Goal: Information Seeking & Learning: Learn about a topic

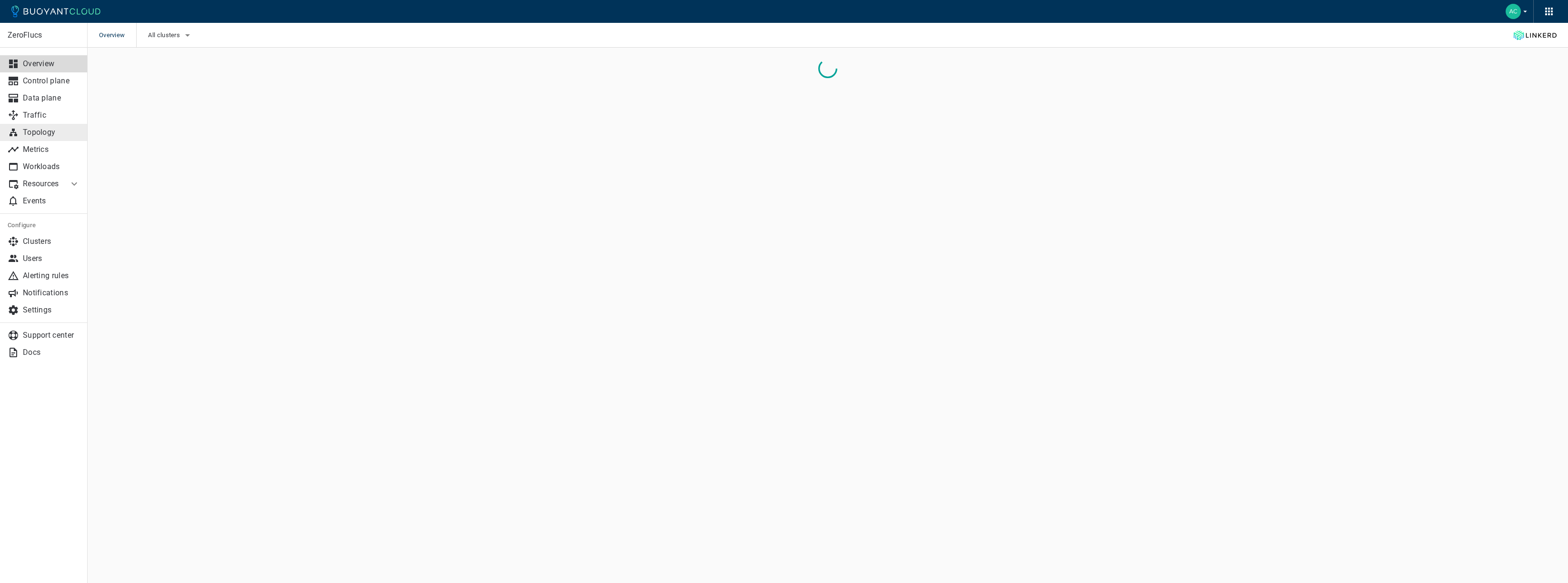
click at [57, 130] on p "Topology" at bounding box center [52, 133] width 57 height 10
click at [48, 152] on p "Metrics" at bounding box center [52, 150] width 57 height 10
click at [166, 34] on span "All clusters" at bounding box center [161, 35] width 34 height 8
click at [175, 63] on span "caesars-usp1" at bounding box center [190, 65] width 47 height 10
click at [163, 63] on input "caesars-usp1" at bounding box center [156, 64] width 12 height 12
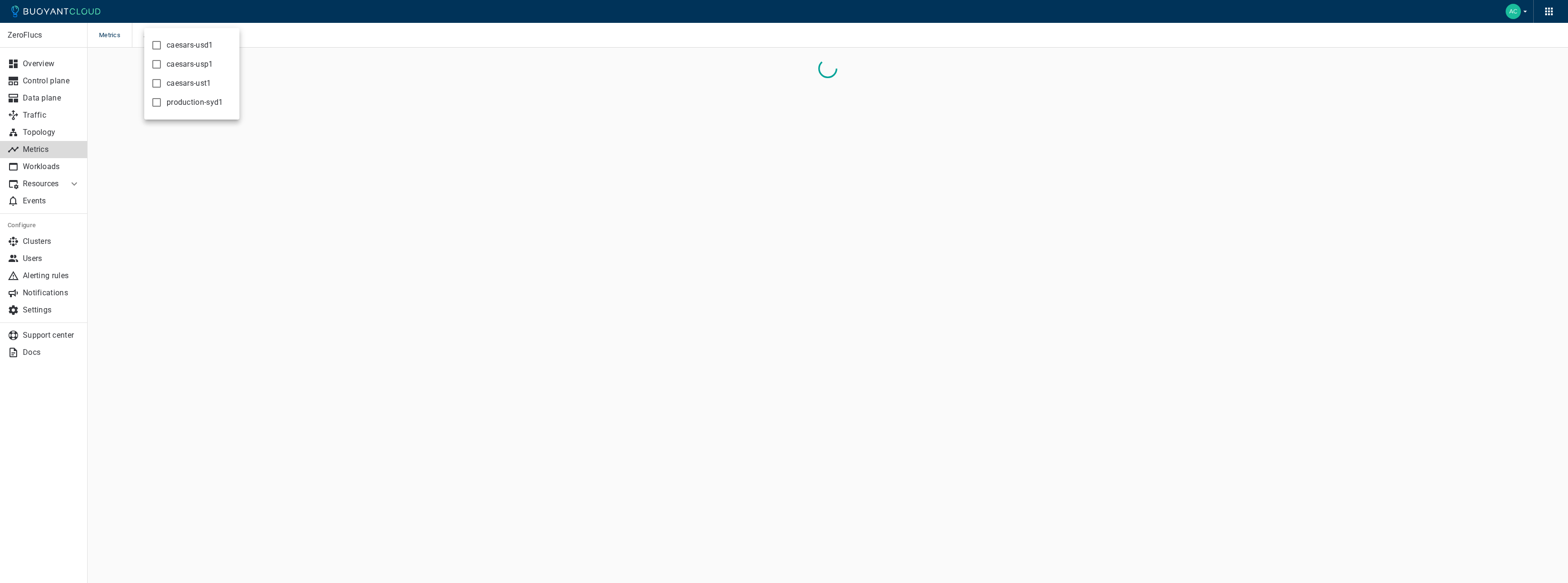
checkbox input "true"
drag, startPoint x: 265, startPoint y: 213, endPoint x: 258, endPoint y: 211, distance: 7.3
click at [265, 213] on div at bounding box center [784, 291] width 1568 height 583
click at [435, 79] on div at bounding box center [743, 72] width 1281 height 19
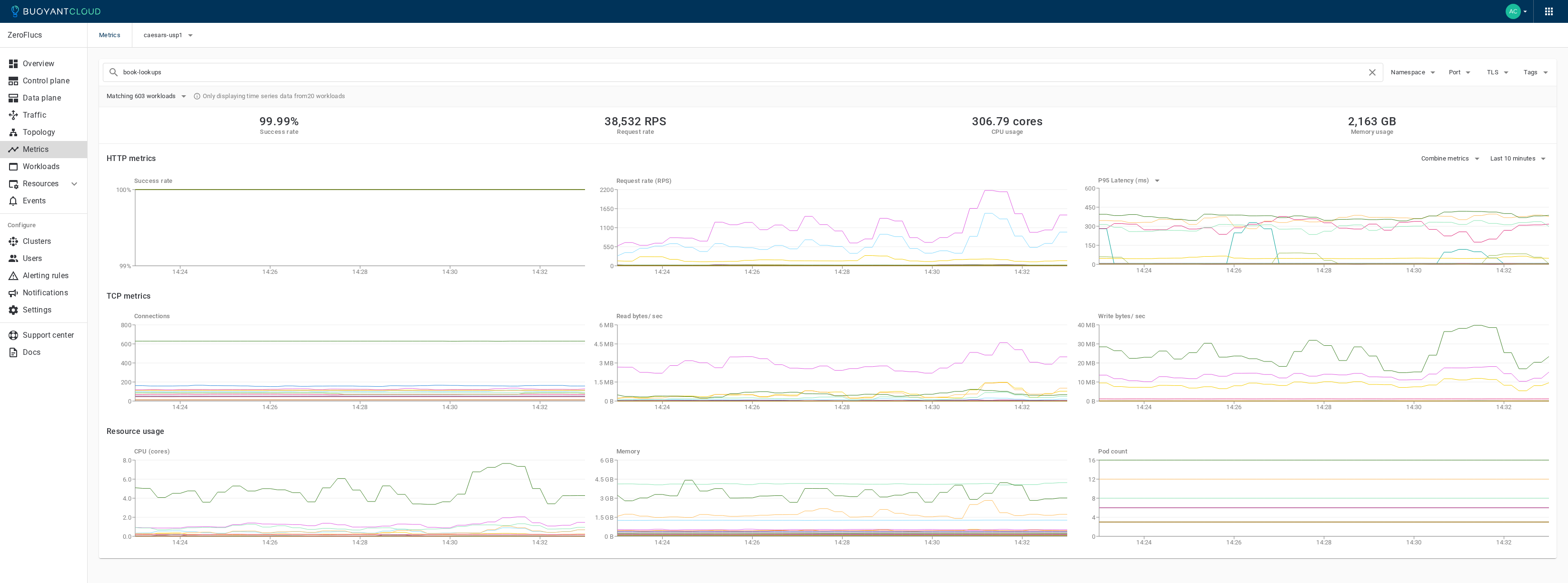
type input "book-lookups"
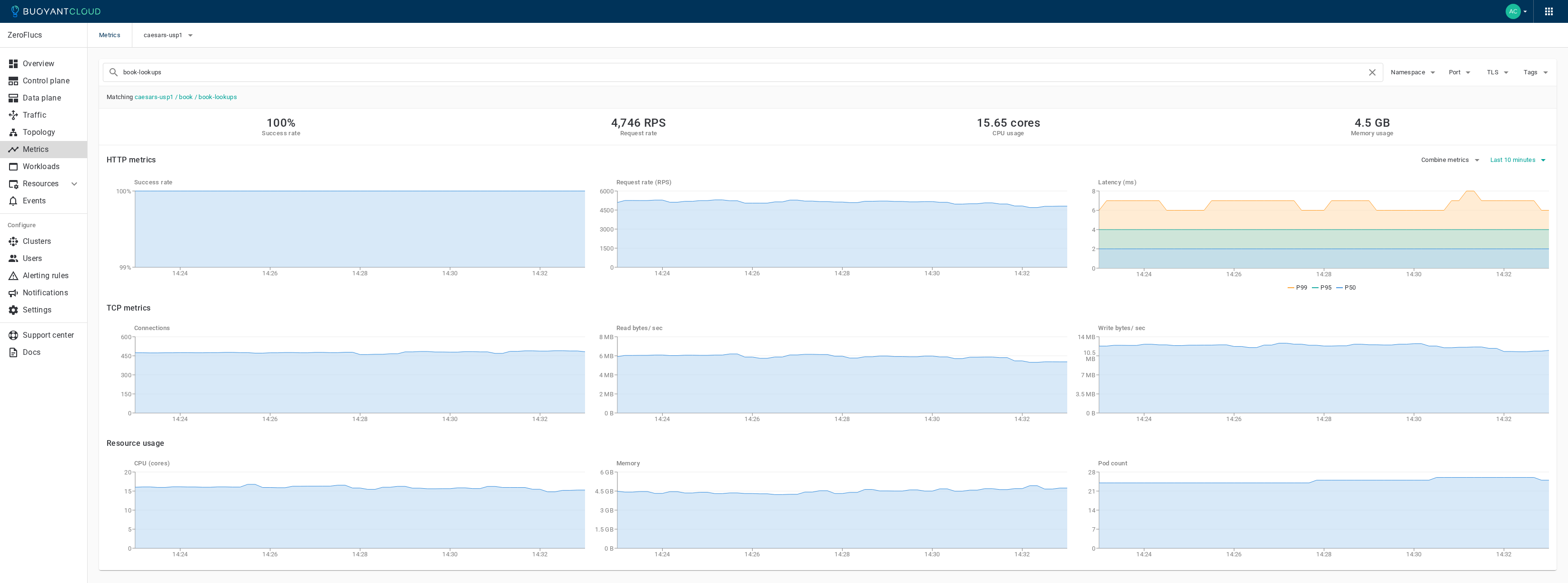
click at [1528, 164] on button "Last 10 minutes" at bounding box center [1520, 160] width 59 height 14
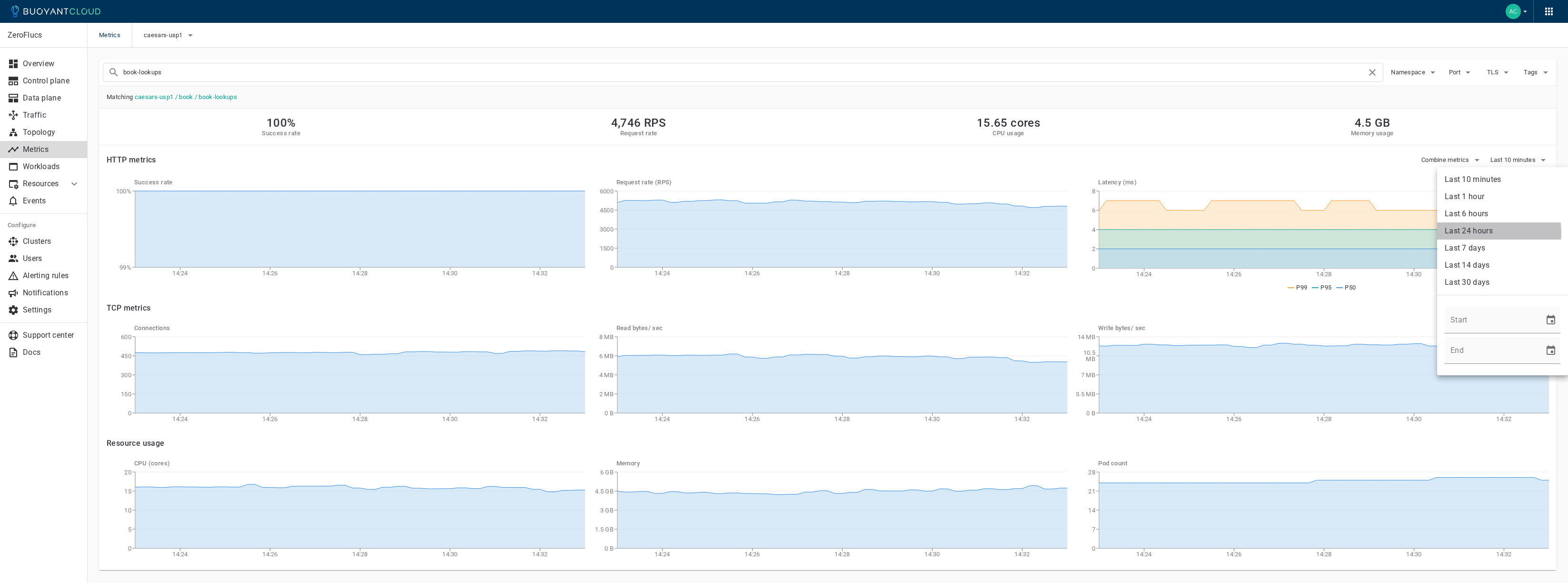
click at [1480, 233] on li "Last 24 hours" at bounding box center [1502, 231] width 131 height 17
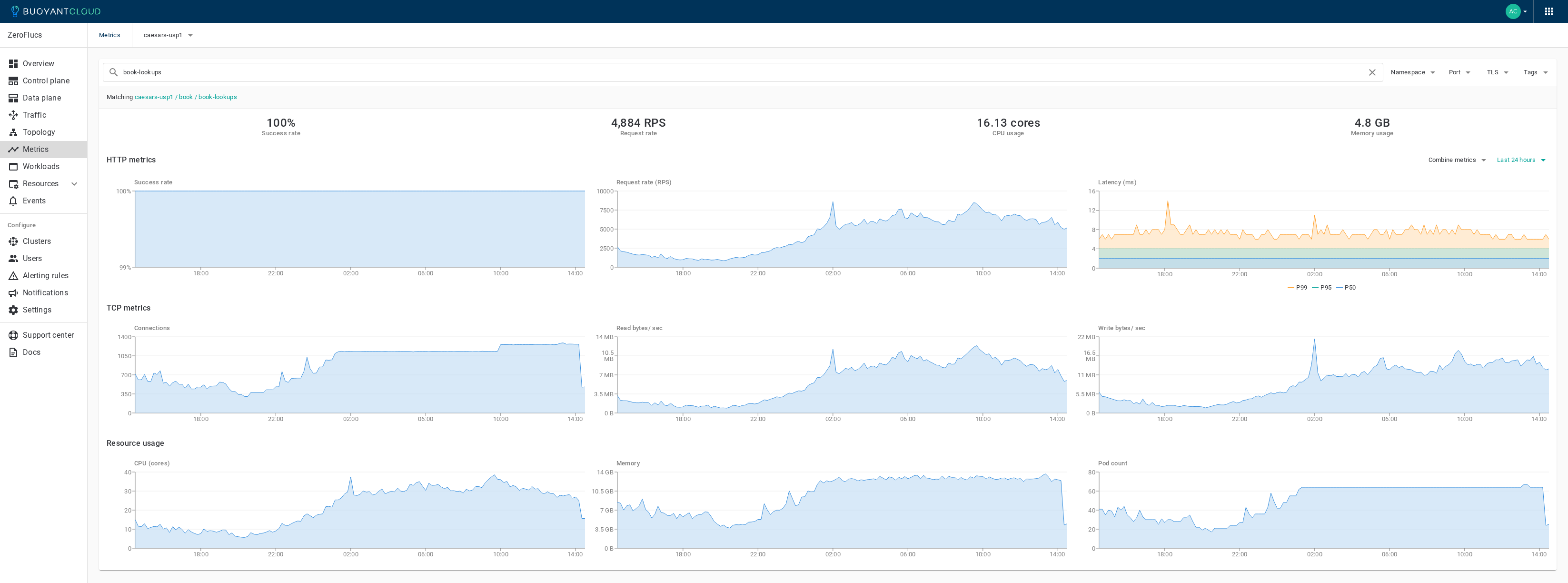
click at [1517, 159] on span "Last 24 hours" at bounding box center [1517, 160] width 40 height 8
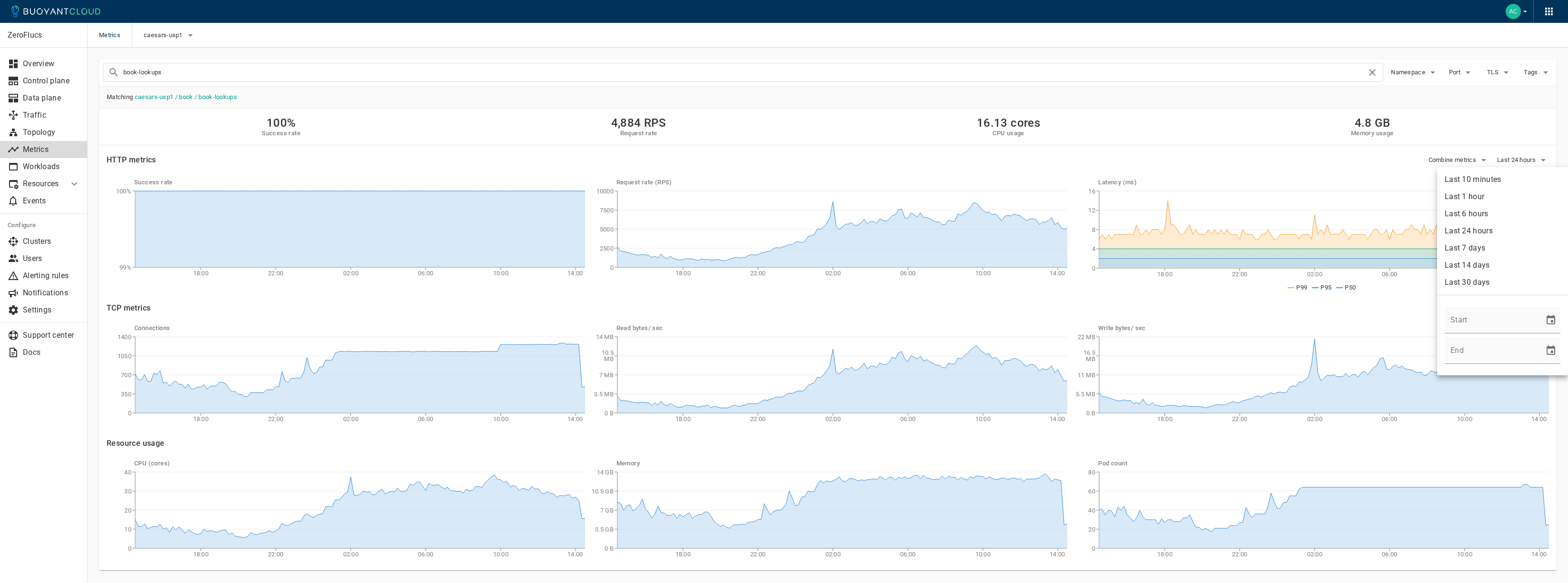
click at [1479, 261] on li "Last 14 days" at bounding box center [1502, 266] width 131 height 17
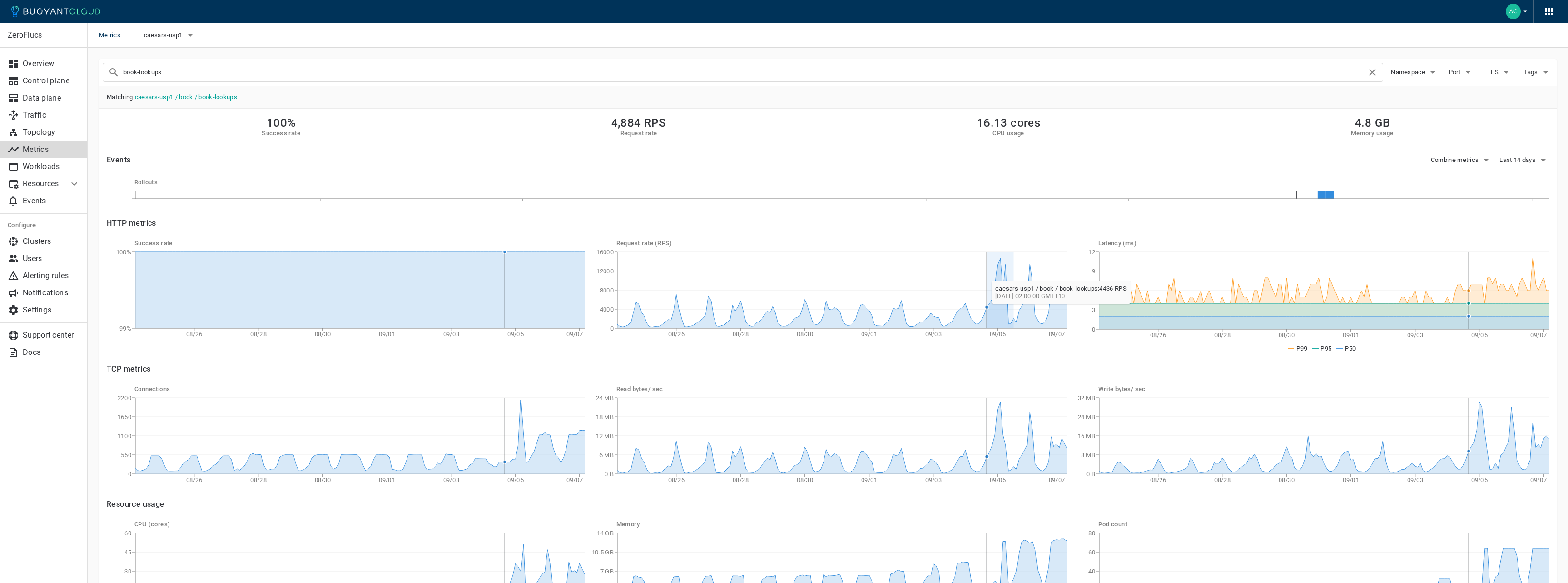
drag, startPoint x: 1012, startPoint y: 277, endPoint x: 986, endPoint y: 276, distance: 26.0
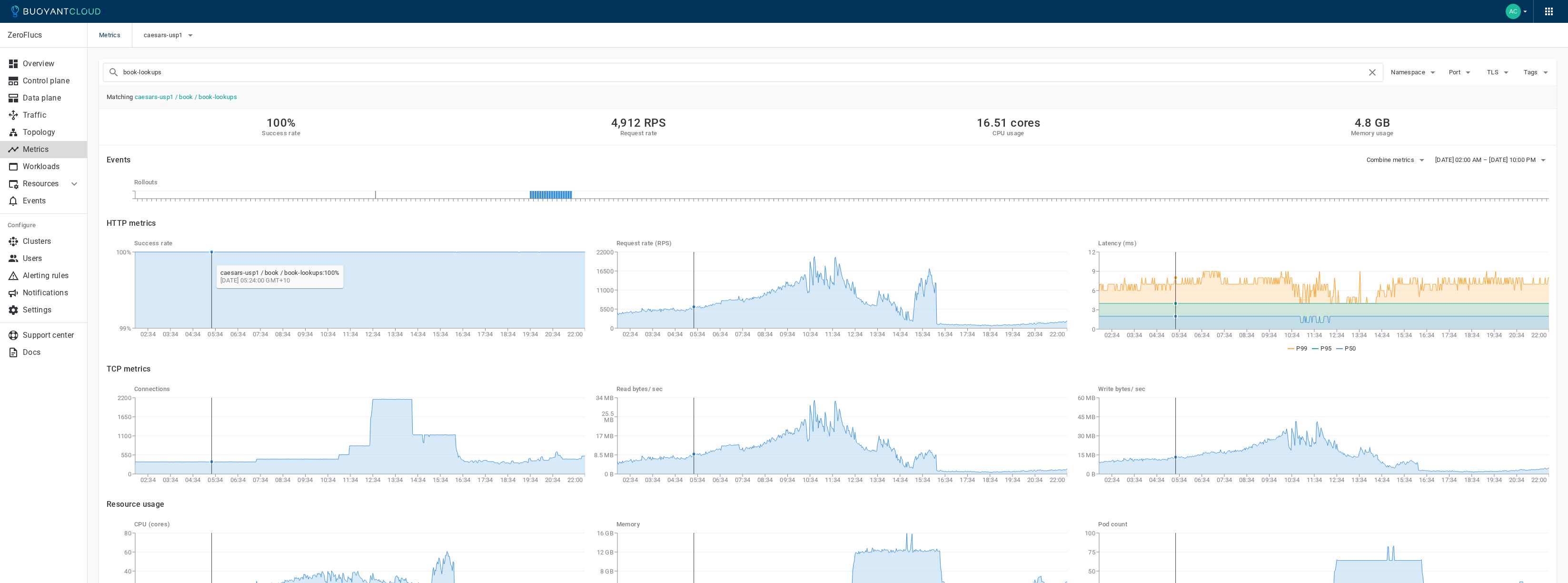
scroll to position [1, 0]
click at [48, 146] on p "Metrics" at bounding box center [52, 150] width 57 height 10
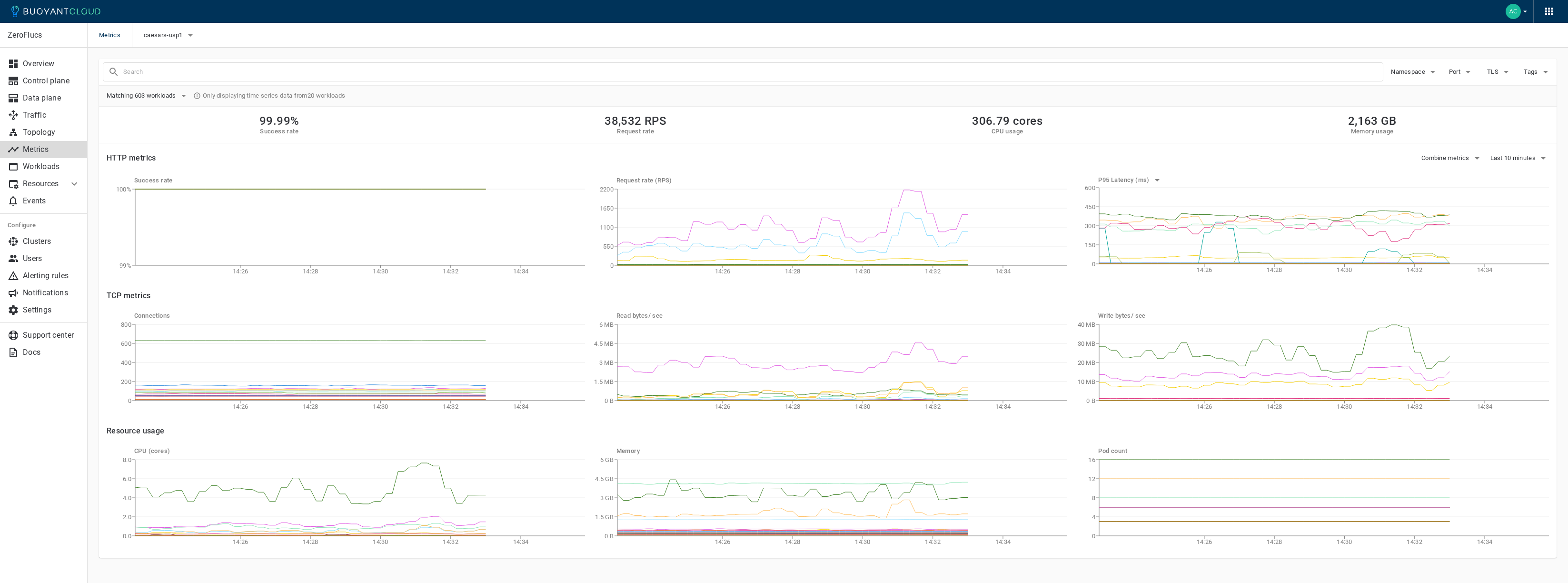
scroll to position [1, 0]
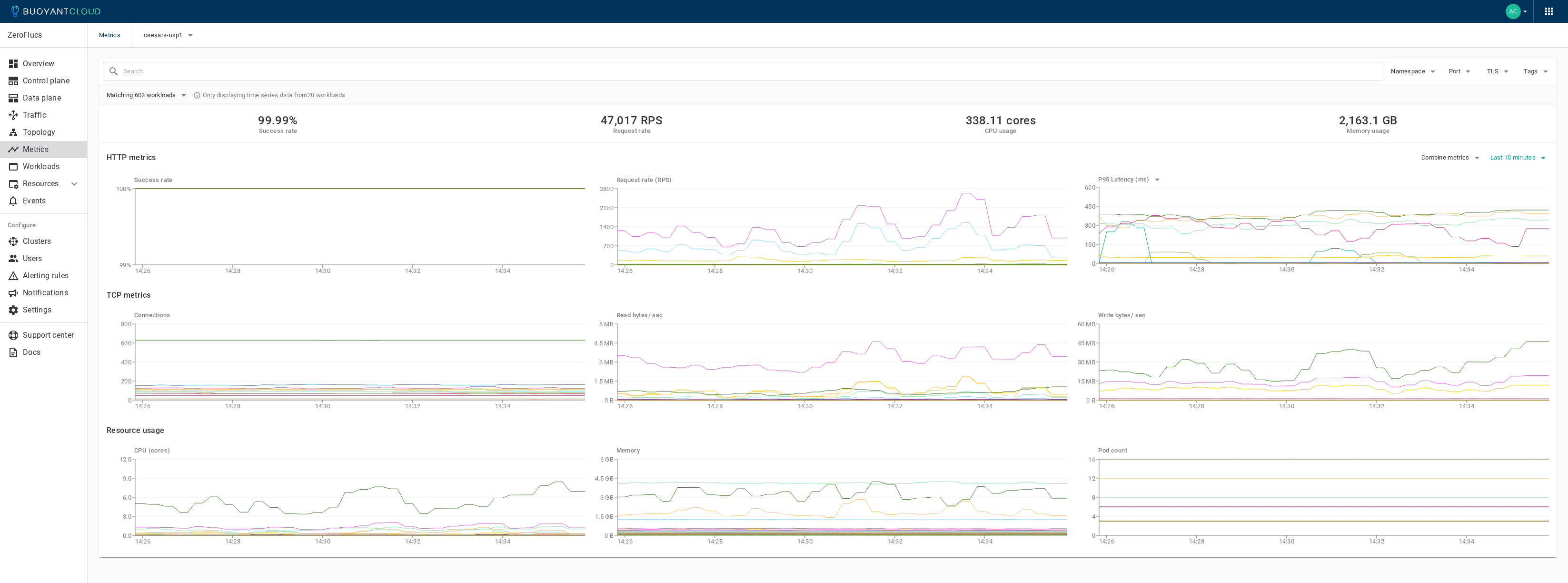
click at [1520, 157] on span "Last 10 minutes" at bounding box center [1514, 158] width 47 height 8
click at [1482, 249] on li "Last 7 days" at bounding box center [1502, 246] width 131 height 17
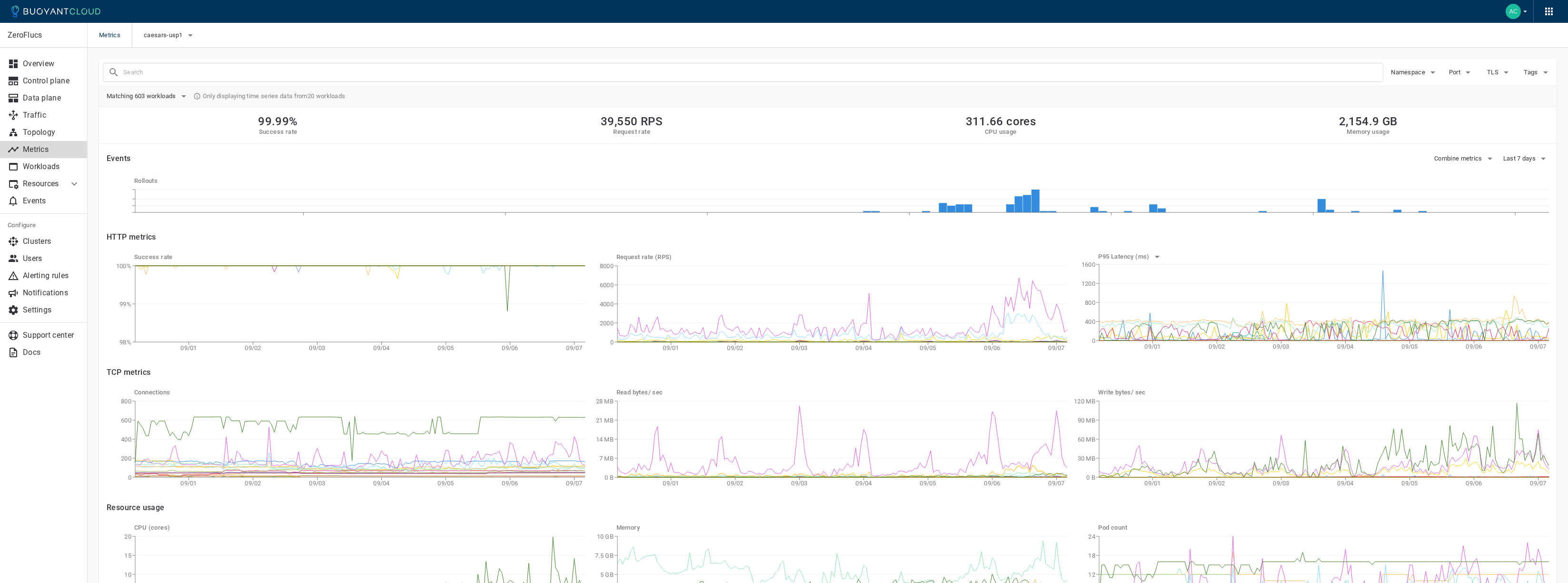
click at [172, 69] on input "text" at bounding box center [753, 72] width 1259 height 13
type input "book-lookups"
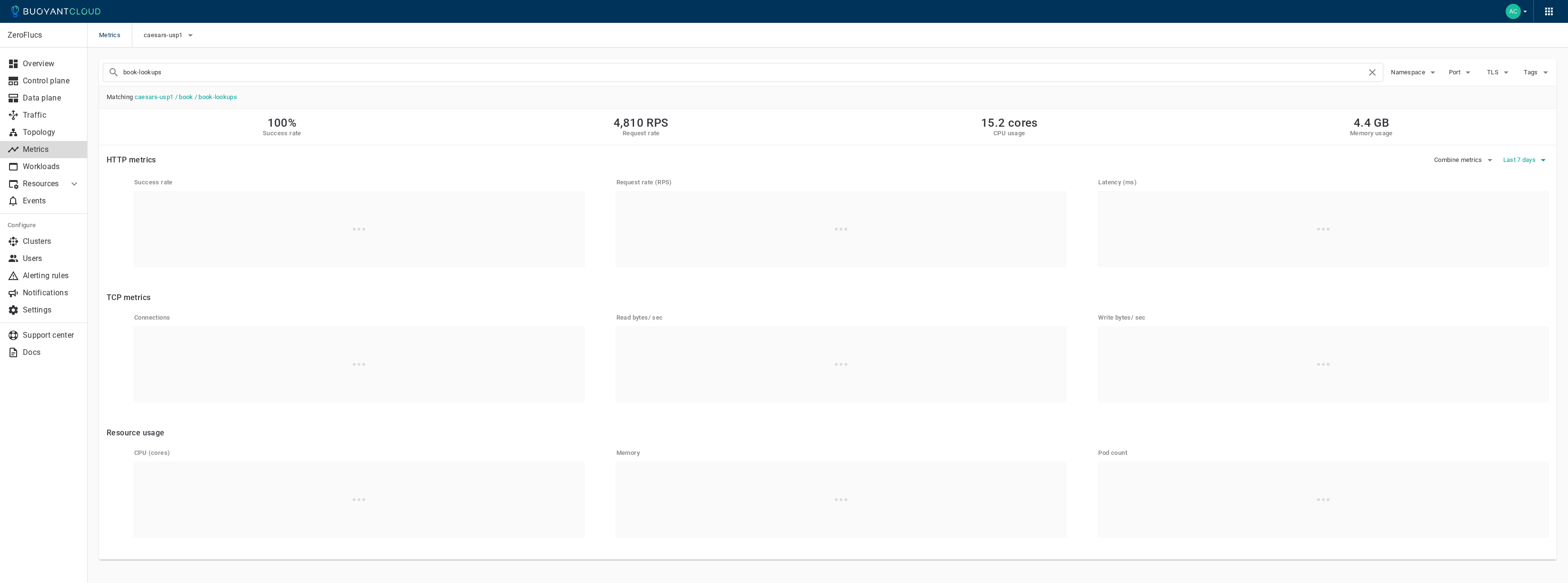
click at [1527, 155] on button "Last 7 days" at bounding box center [1526, 160] width 46 height 14
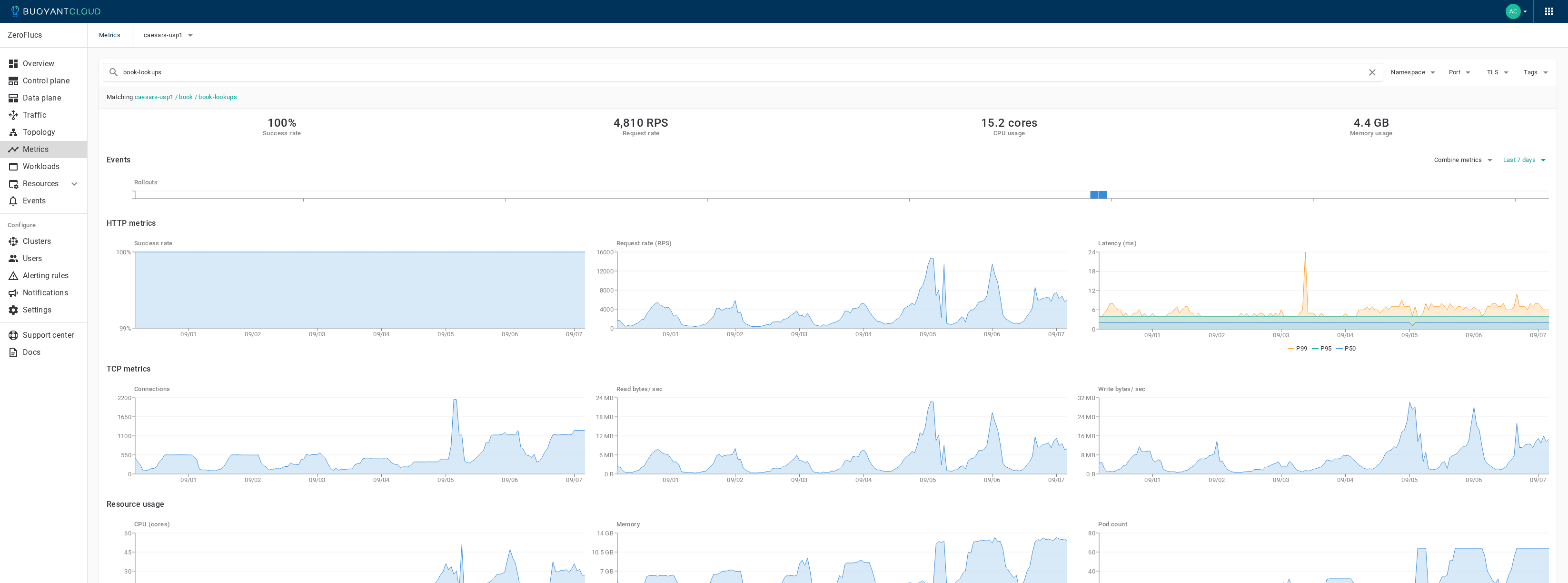
click at [1525, 165] on button "Last 7 days" at bounding box center [1526, 160] width 46 height 14
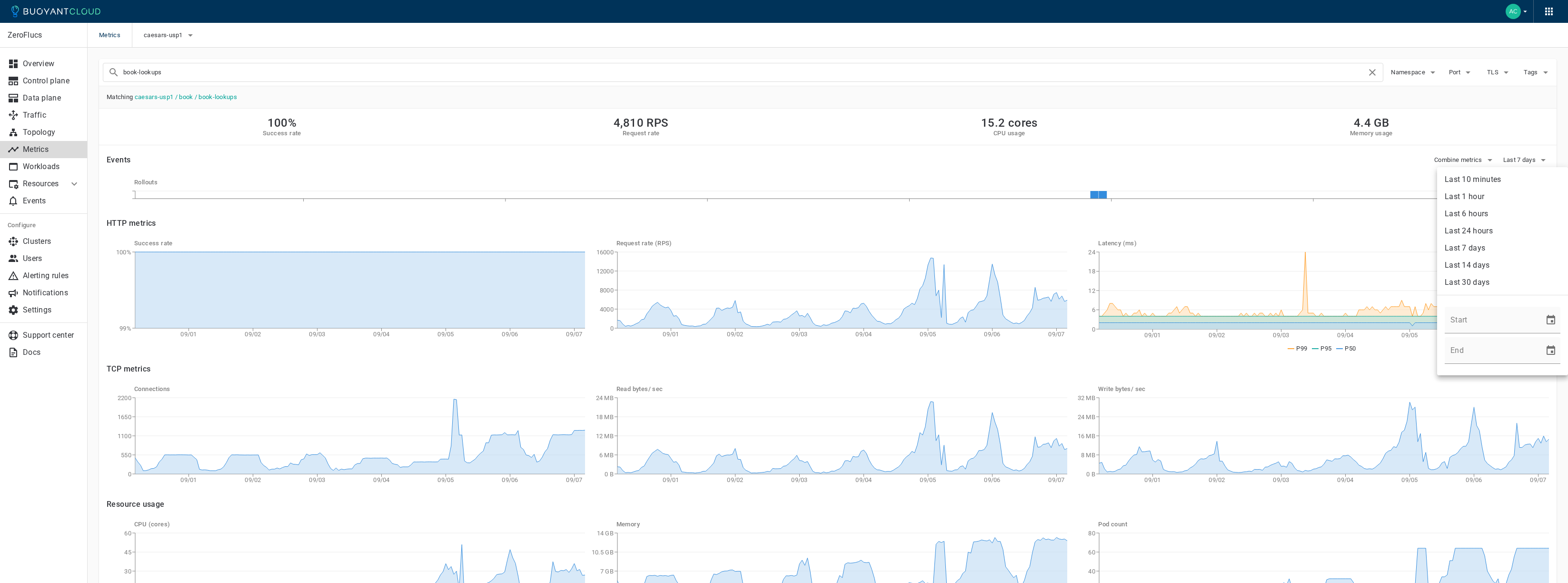
click at [1003, 252] on div at bounding box center [784, 291] width 1568 height 583
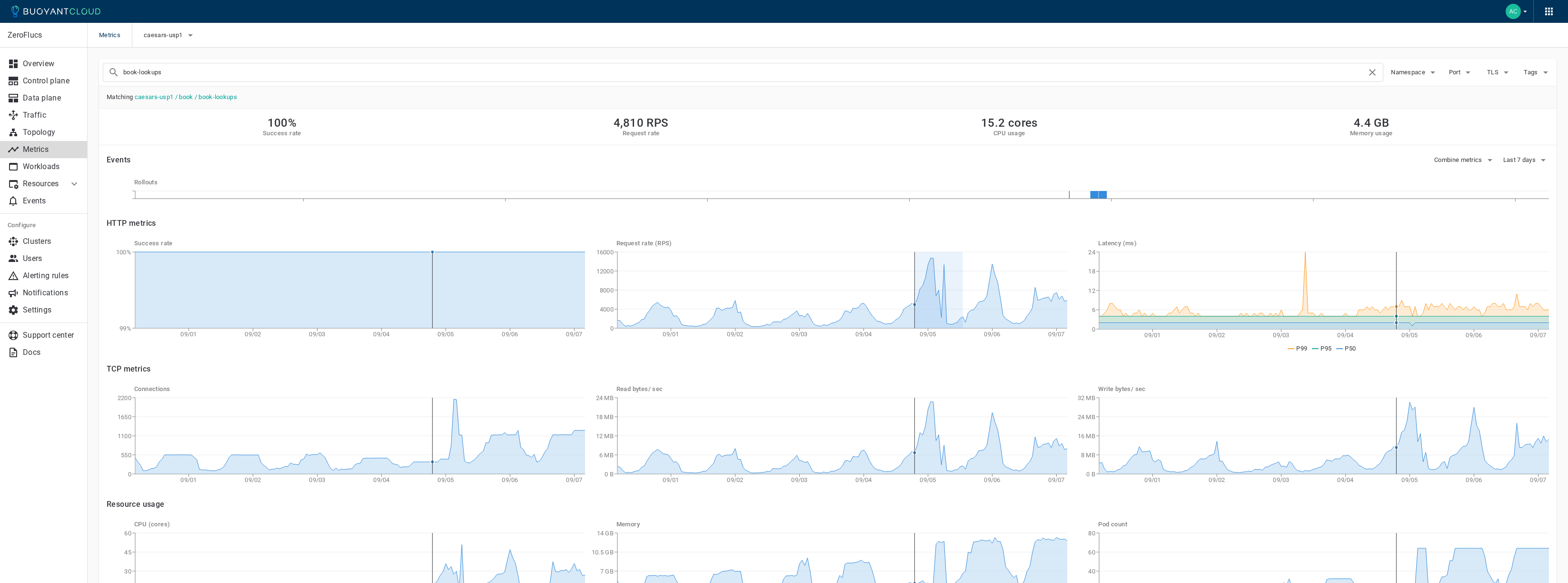
drag, startPoint x: 962, startPoint y: 277, endPoint x: 914, endPoint y: 269, distance: 48.7
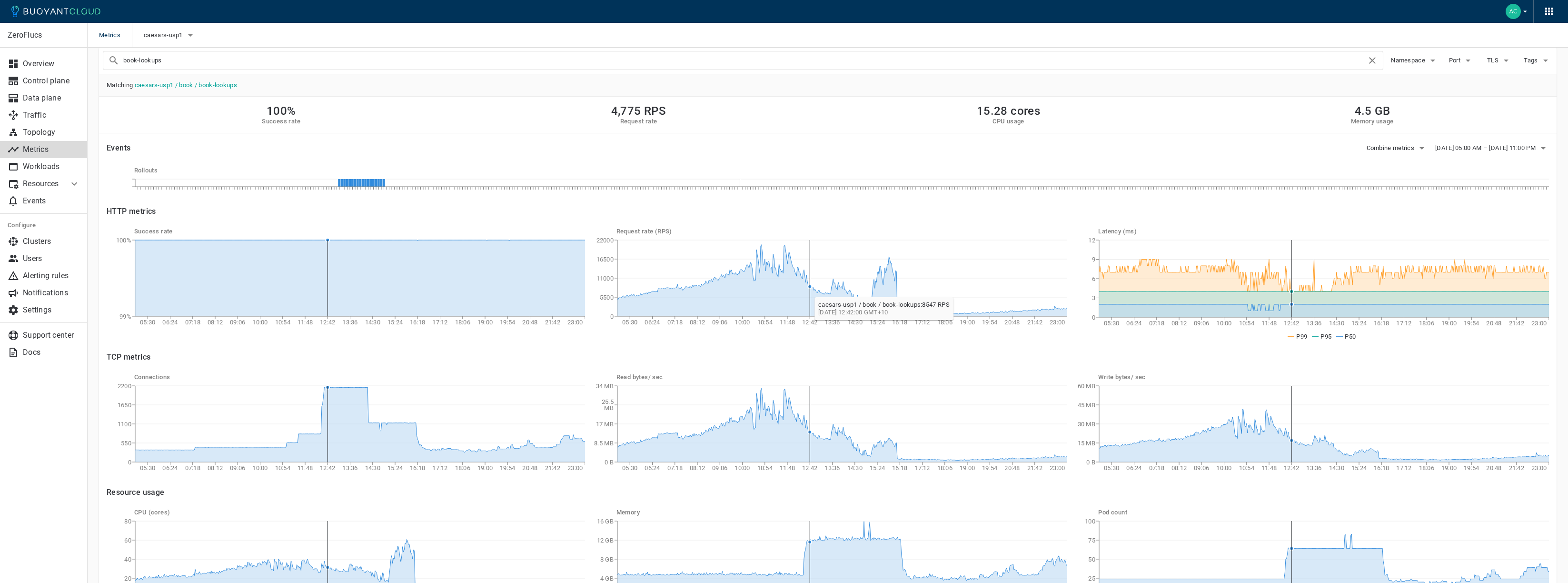
scroll to position [13, 0]
drag, startPoint x: 782, startPoint y: 255, endPoint x: 743, endPoint y: 253, distance: 39.1
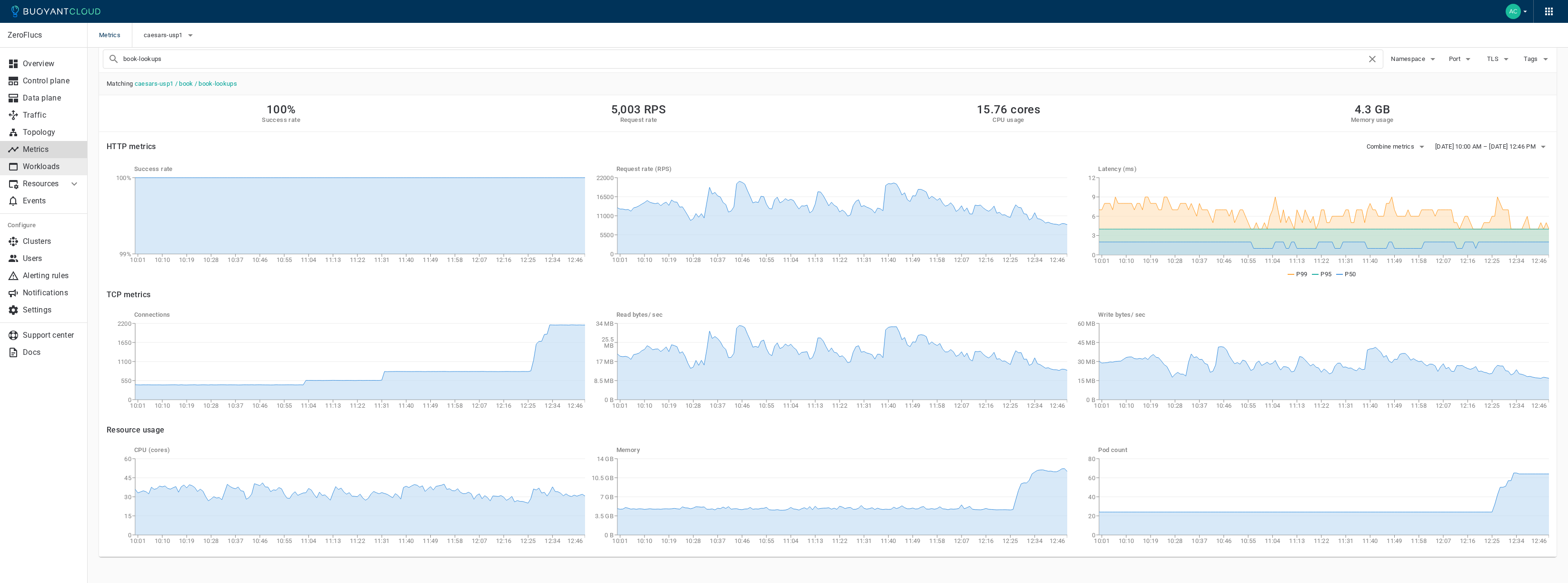
click at [45, 161] on link "Workloads" at bounding box center [44, 167] width 88 height 17
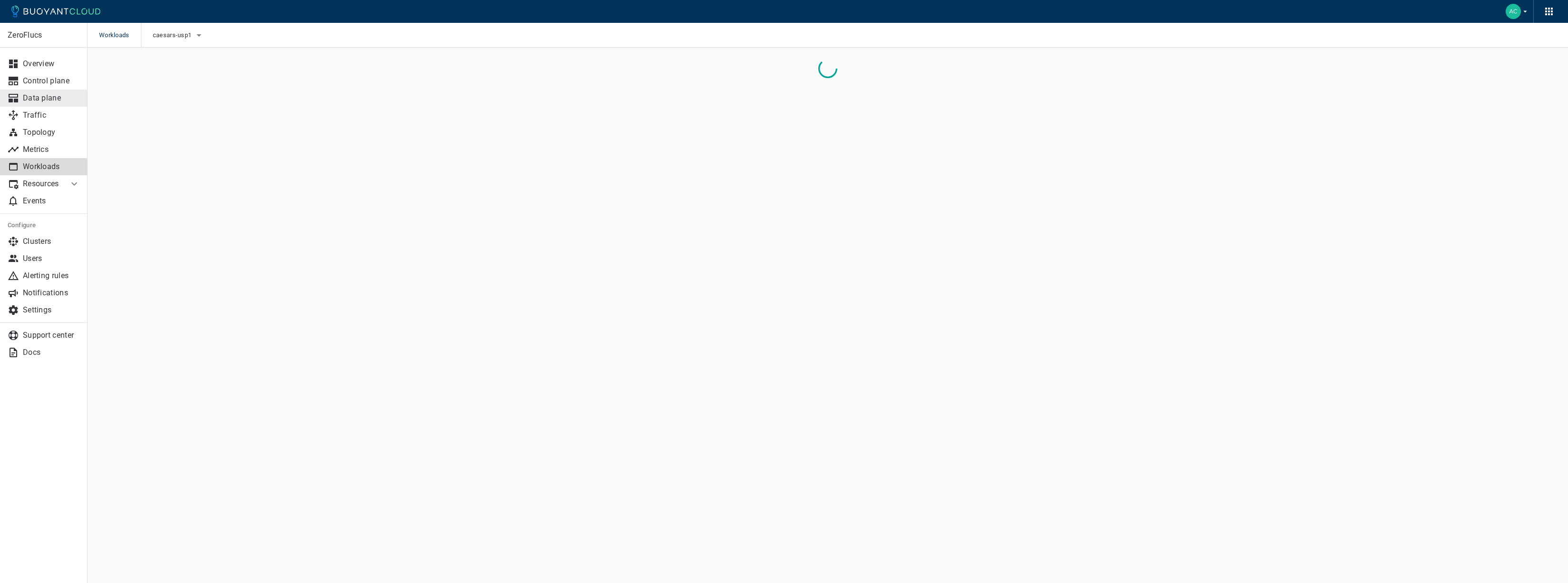
click at [49, 95] on p "Data plane" at bounding box center [52, 98] width 57 height 10
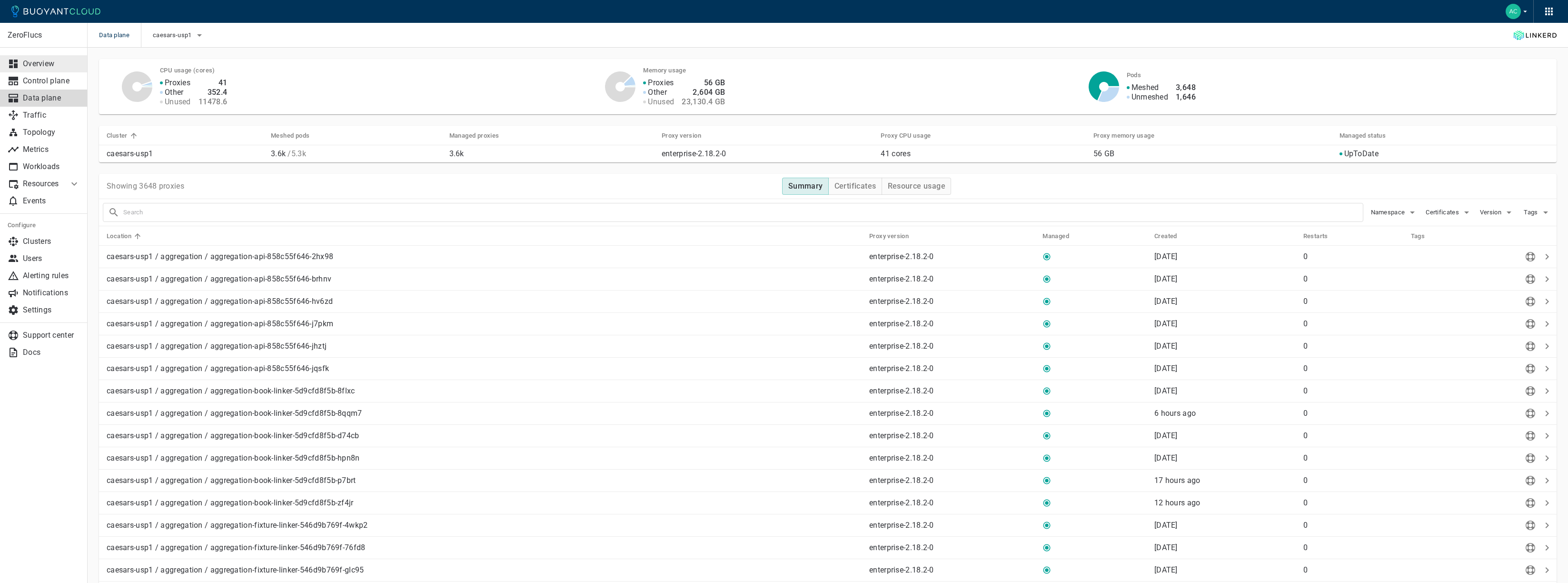
click at [37, 63] on p "Overview" at bounding box center [52, 64] width 57 height 10
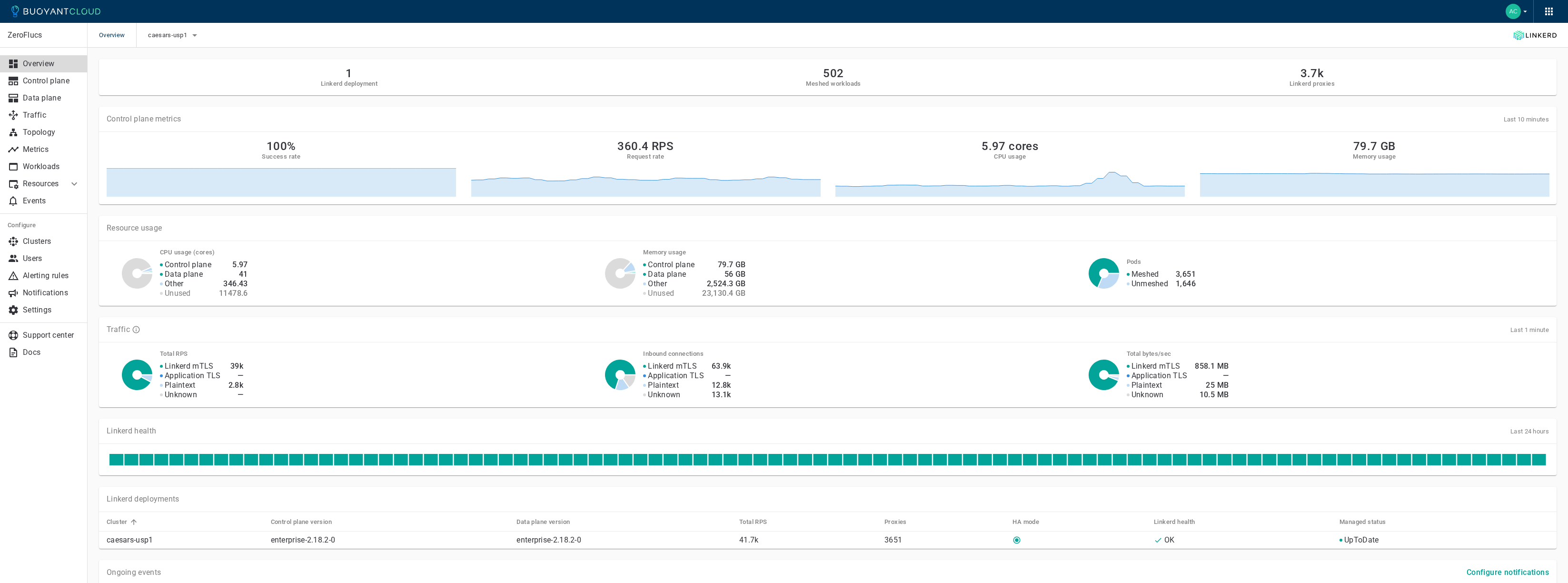
click at [1539, 119] on span "Last 10 minutes" at bounding box center [1526, 119] width 46 height 7
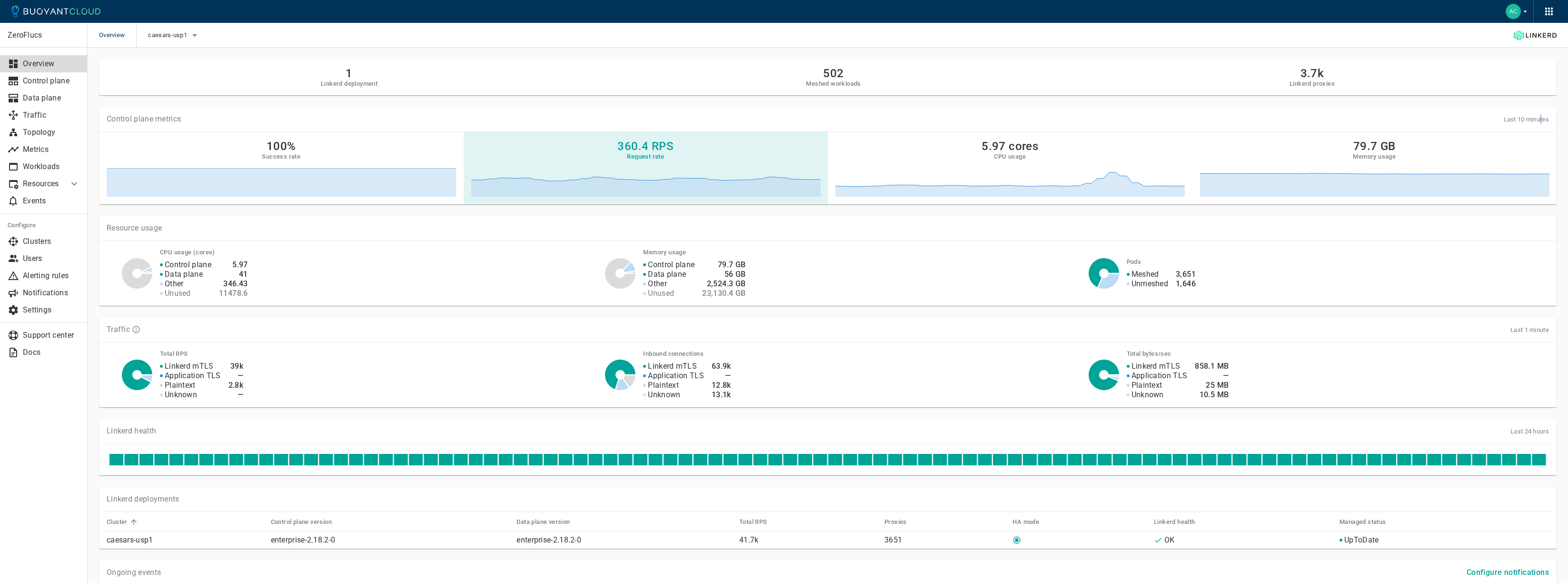
click at [639, 174] on icon at bounding box center [646, 182] width 349 height 29
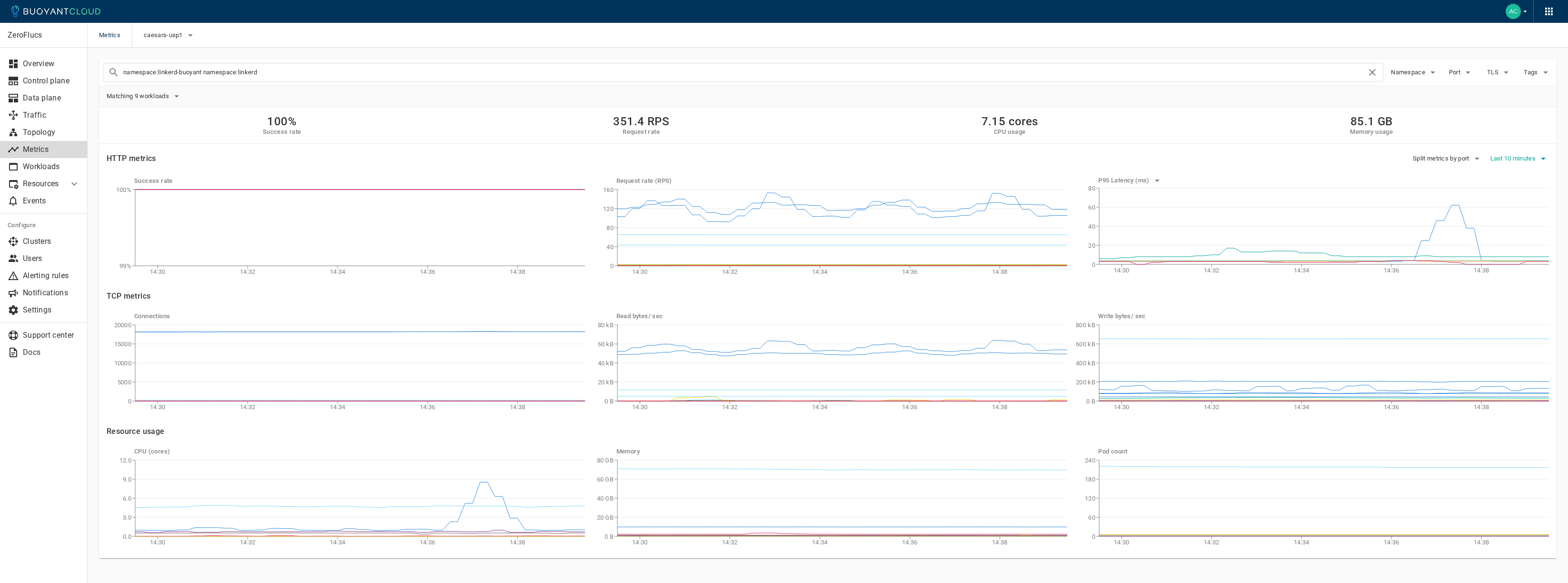
click at [1514, 161] on span "Last 10 minutes" at bounding box center [1514, 158] width 47 height 8
click at [1480, 246] on li "Last 7 days" at bounding box center [1502, 247] width 131 height 17
drag, startPoint x: 165, startPoint y: 73, endPoint x: 454, endPoint y: 73, distance: 289.0
click at [454, 73] on input "namespace:linkerd-buoyant namespace:linkerd" at bounding box center [745, 72] width 1244 height 13
type input "namespace:book"
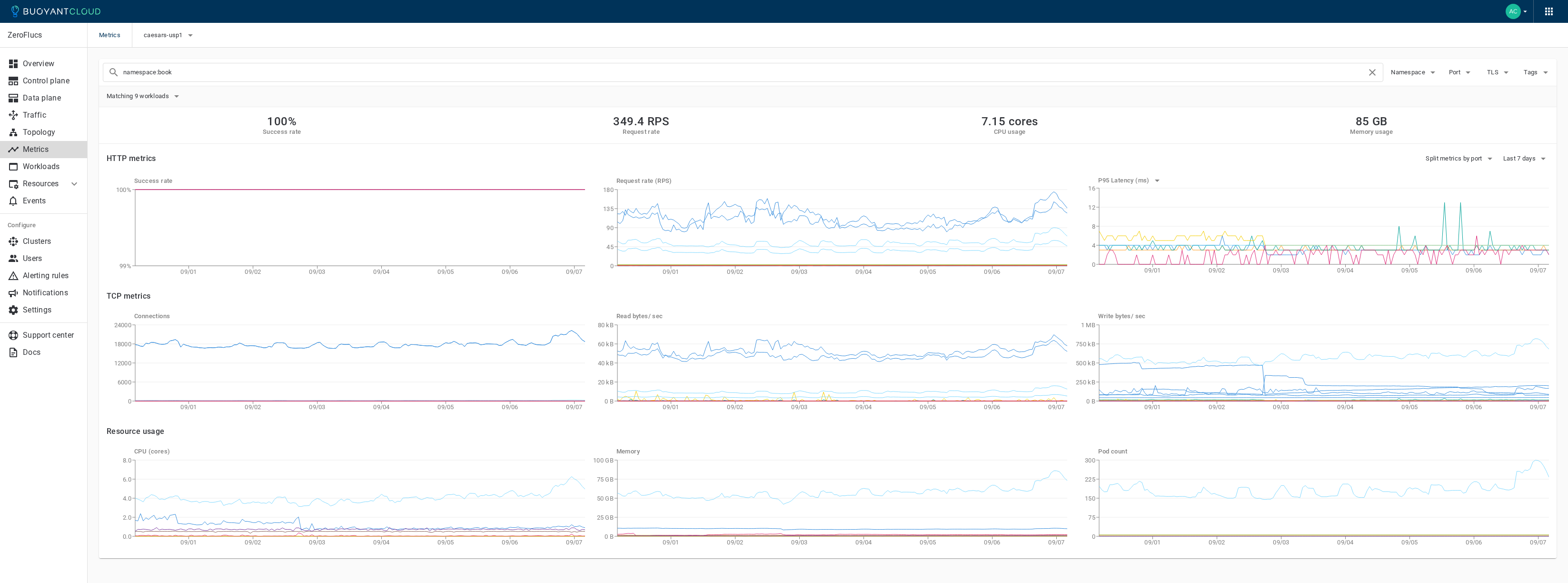
checkbox input "true"
checkbox input "false"
type input "namespace:book"
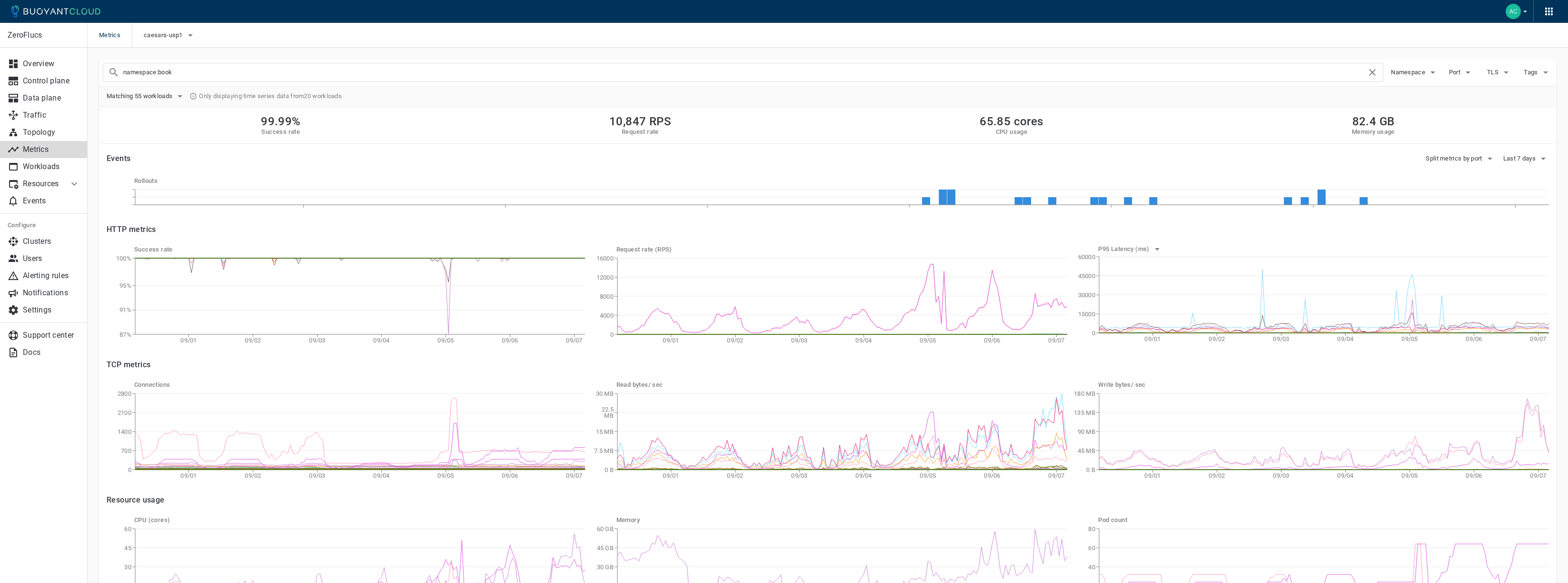
click at [247, 63] on div "namespace:book" at bounding box center [743, 72] width 1281 height 19
click at [243, 66] on input "namespace:book" at bounding box center [745, 72] width 1244 height 13
checkbox input "false"
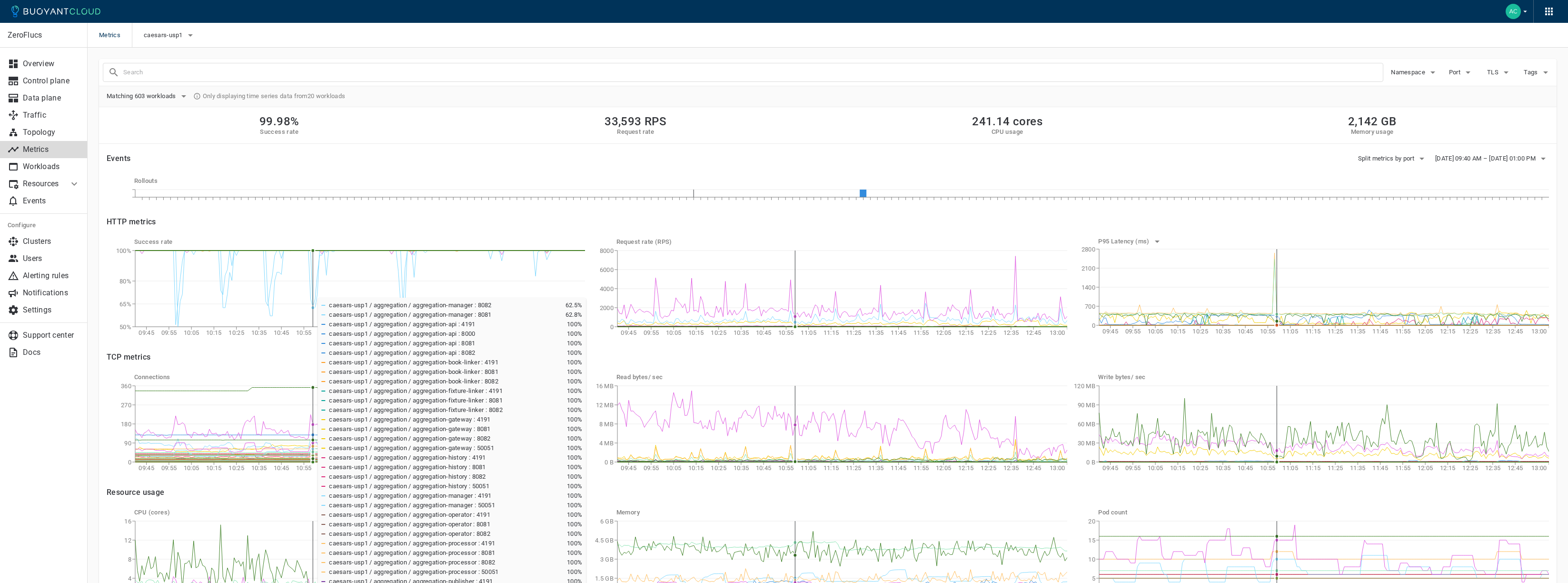
scroll to position [1, 0]
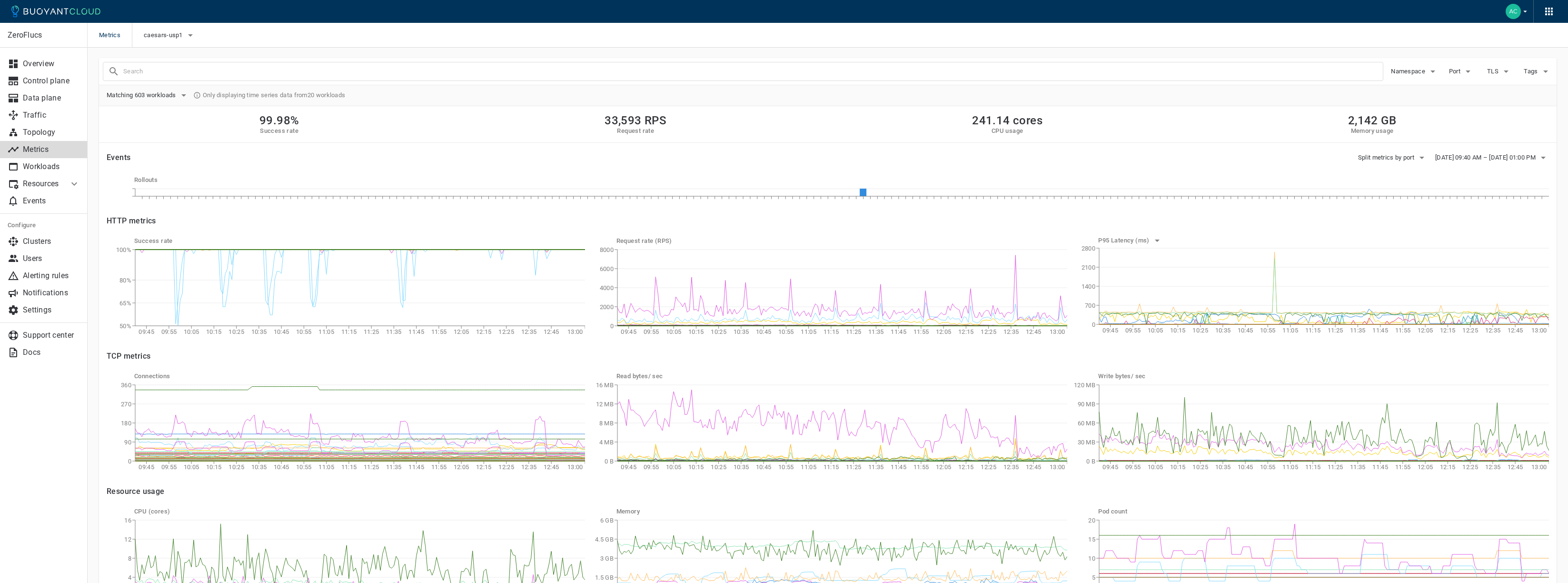
click at [183, 74] on input "text" at bounding box center [753, 71] width 1259 height 13
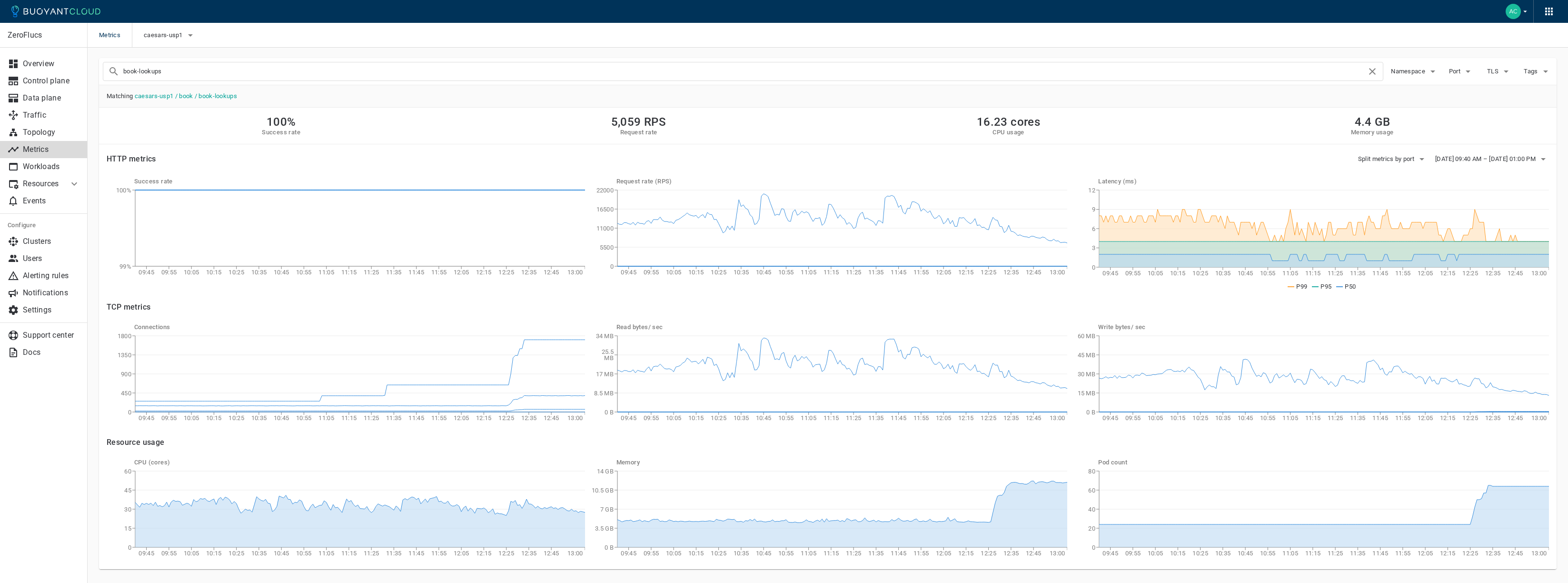
click at [156, 69] on input "book-lookups" at bounding box center [745, 71] width 1244 height 13
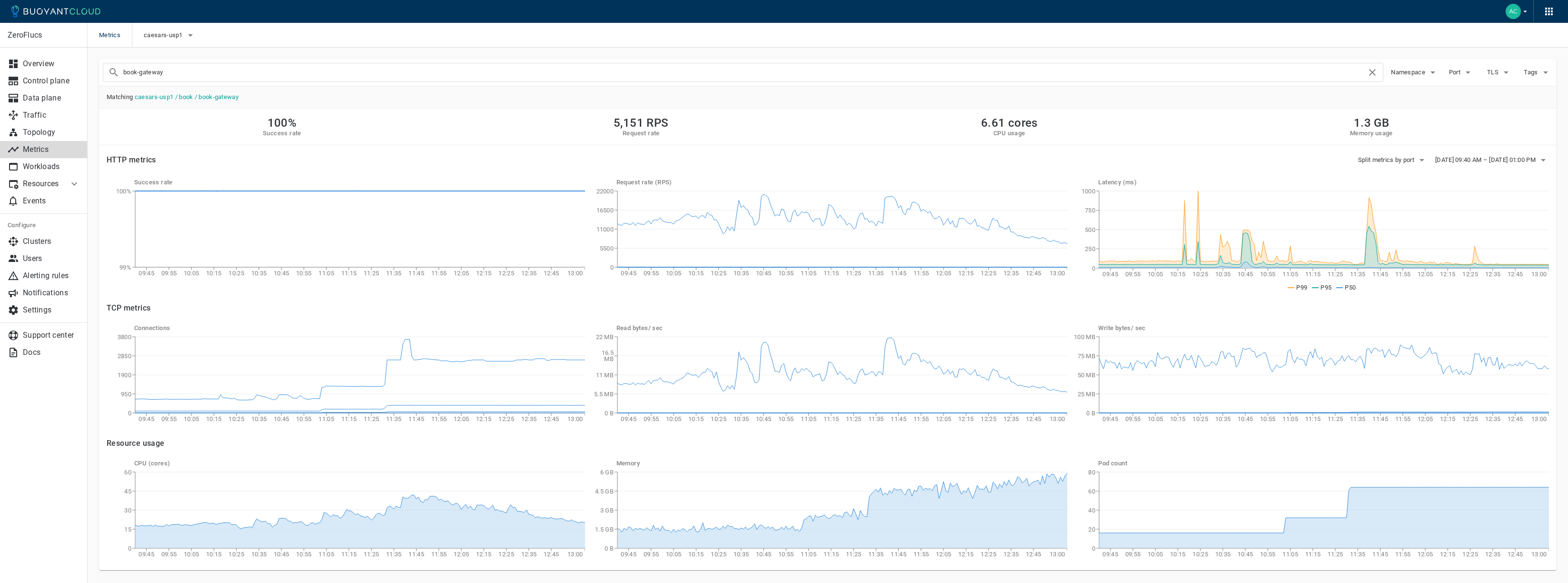
click at [331, 80] on div "book-gateway" at bounding box center [743, 72] width 1281 height 19
type input "samegame-controller"
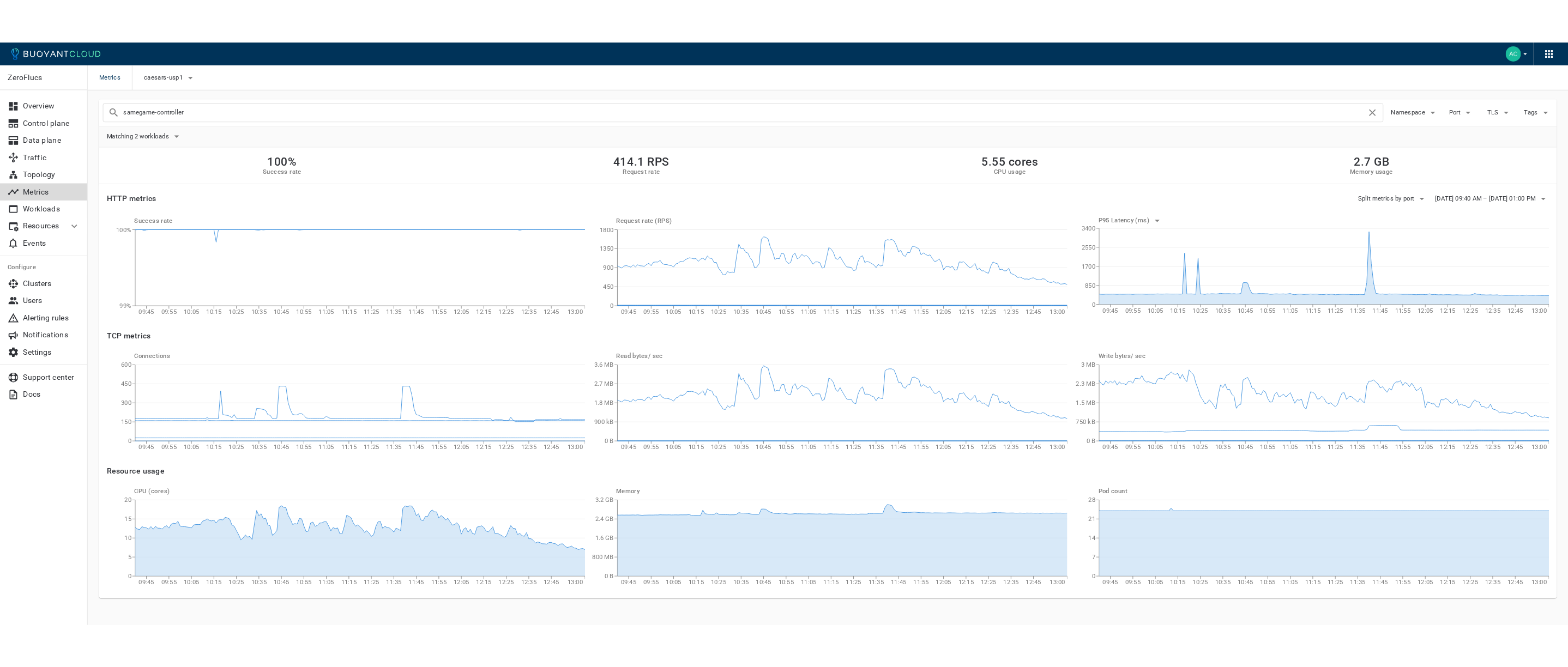
scroll to position [1, 0]
